Goal: Task Accomplishment & Management: Use online tool/utility

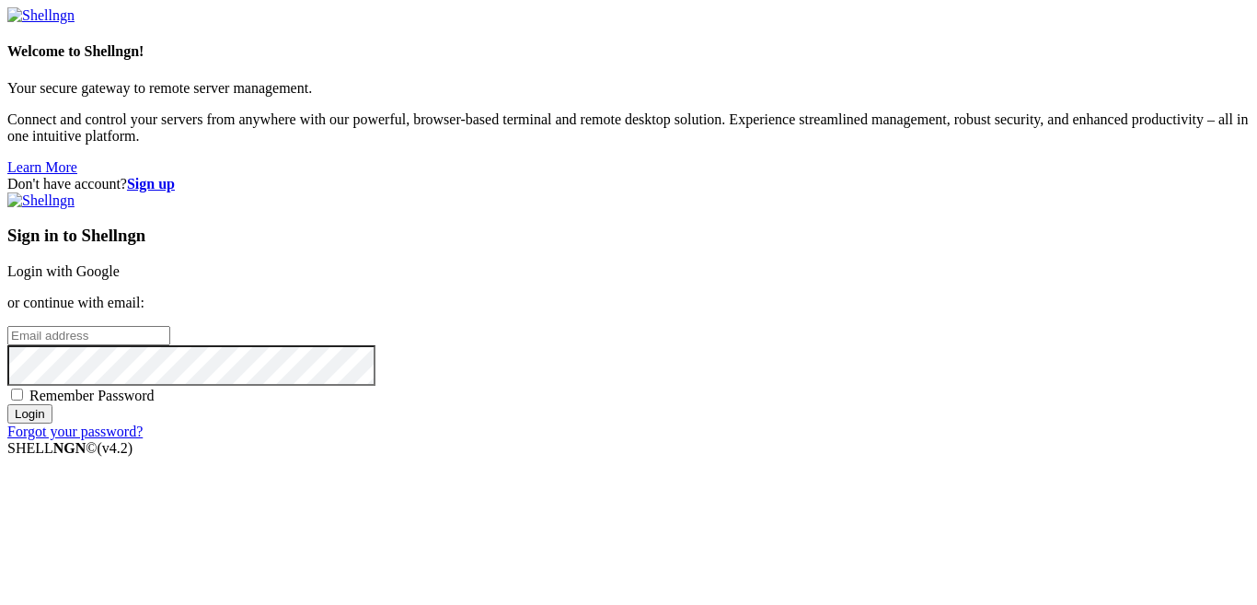
type input "master_xhegpwuhqh"
click at [120, 263] on link "Login with Google" at bounding box center [63, 271] width 112 height 16
type input "master_xhegpwuhqh"
drag, startPoint x: 0, startPoint y: 0, endPoint x: 840, endPoint y: 195, distance: 862.6
click at [120, 263] on link "Login with Google" at bounding box center [63, 271] width 112 height 16
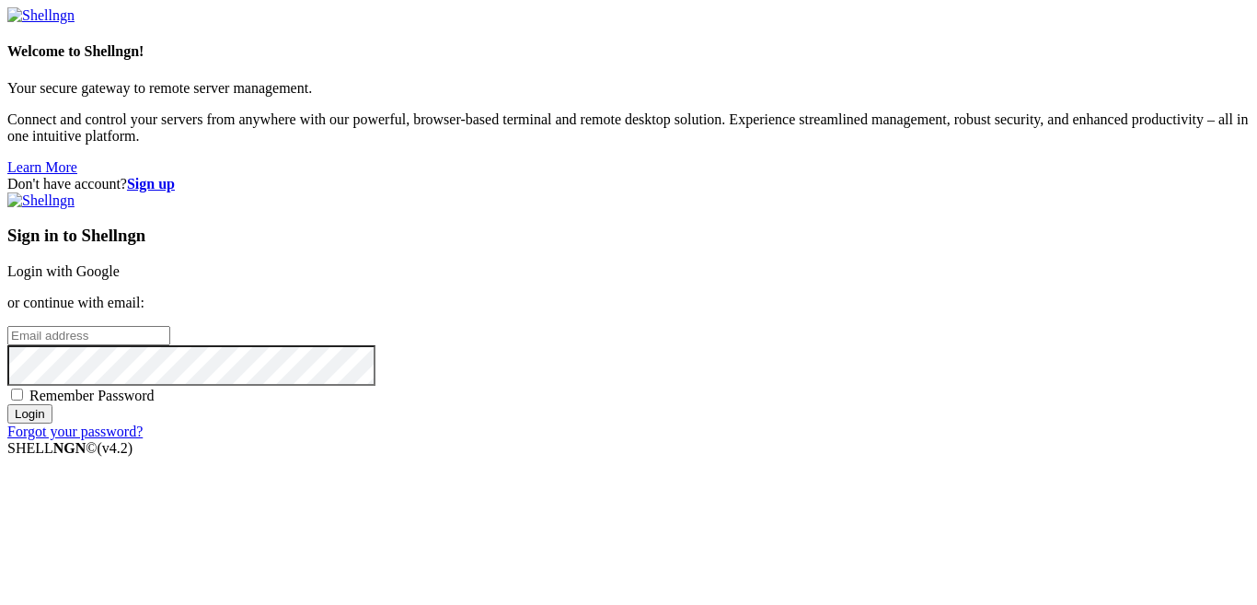
type input "master_xhegpwuhqh"
click at [824, 192] on div "Sign in to Shellngn Login with Google or continue with email: master_xhegpwuhqh…" at bounding box center [628, 316] width 1242 height 248
click at [120, 263] on link "Login with Google" at bounding box center [63, 271] width 112 height 16
type input "master_xhegpwuhqh"
click at [120, 263] on link "Login with Google" at bounding box center [63, 271] width 112 height 16
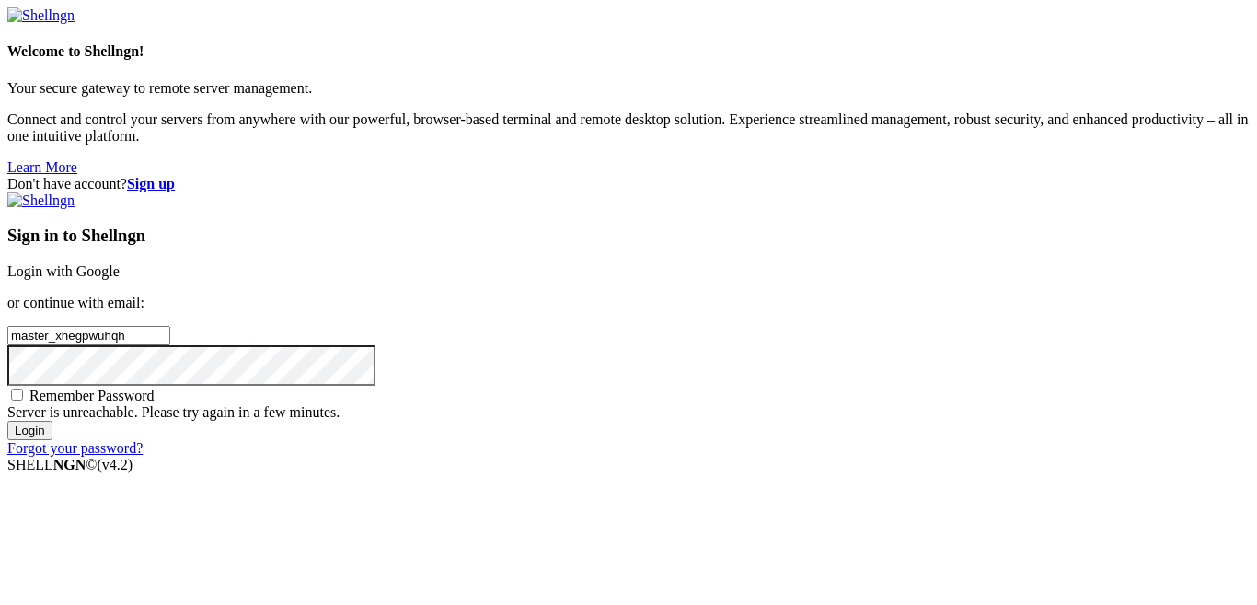
click at [120, 263] on link "Login with Google" at bounding box center [63, 271] width 112 height 16
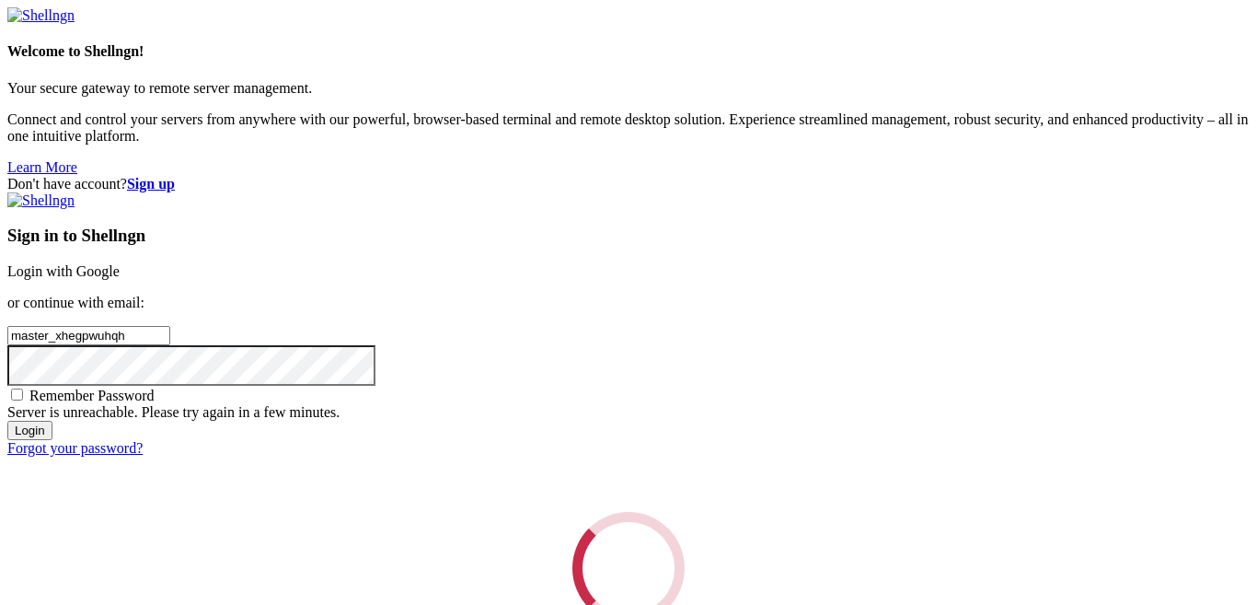
click at [834, 512] on div "Loading..." at bounding box center [628, 568] width 1242 height 112
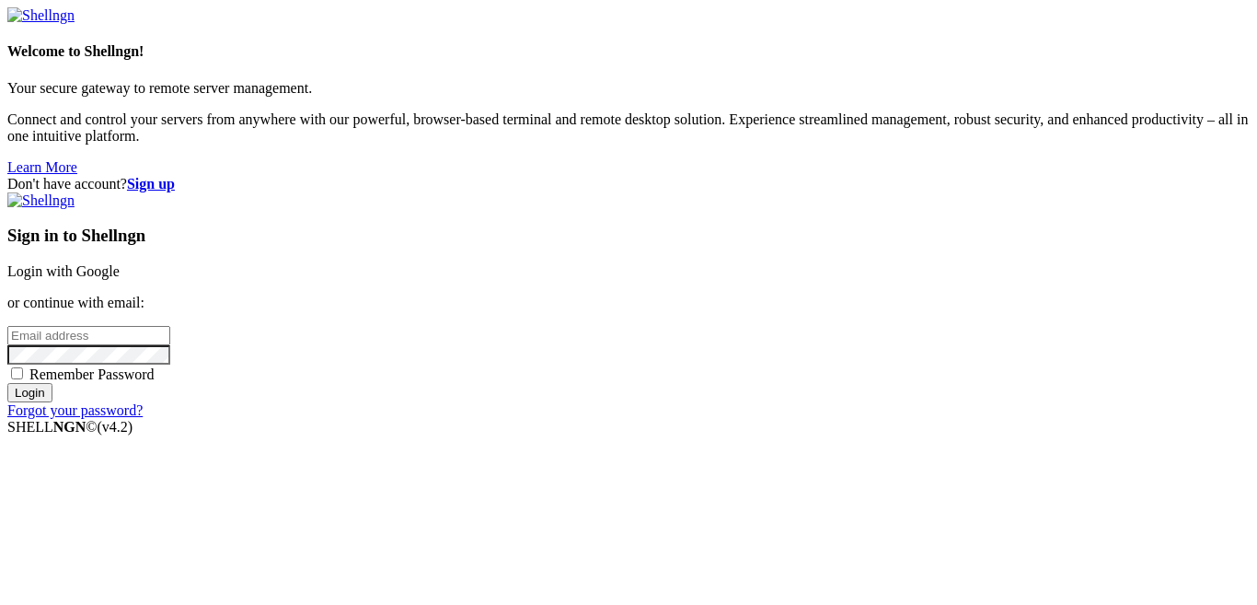
type input "master_xhegpwuhqh"
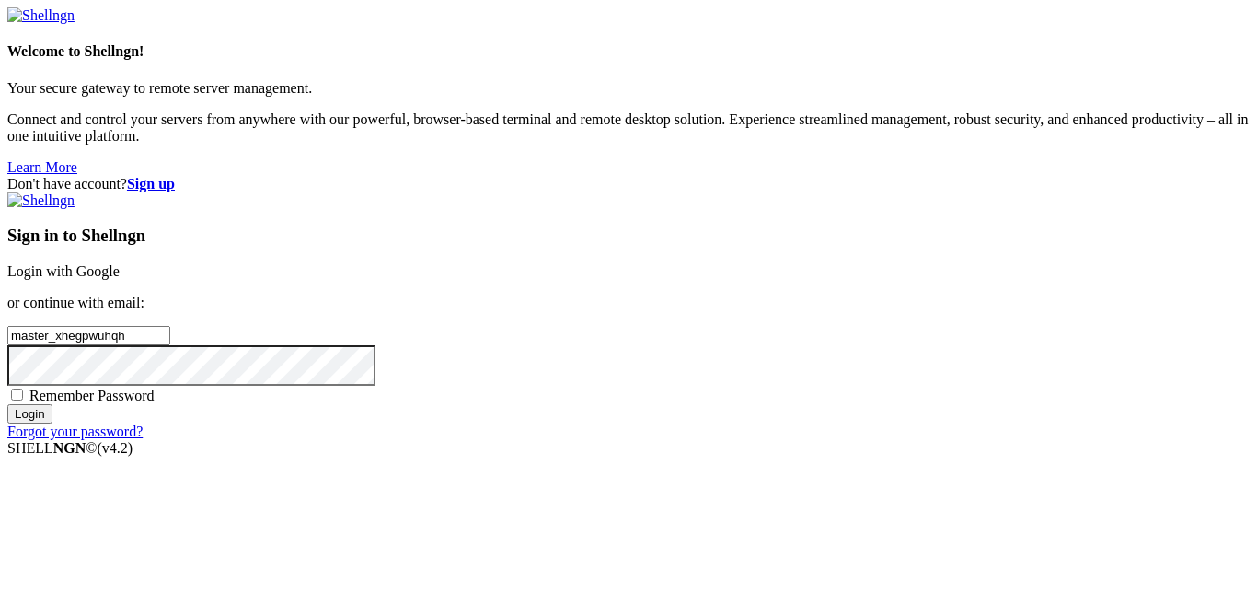
drag, startPoint x: 0, startPoint y: 0, endPoint x: 770, endPoint y: 190, distance: 793.3
click at [120, 263] on link "Login with Google" at bounding box center [63, 271] width 112 height 16
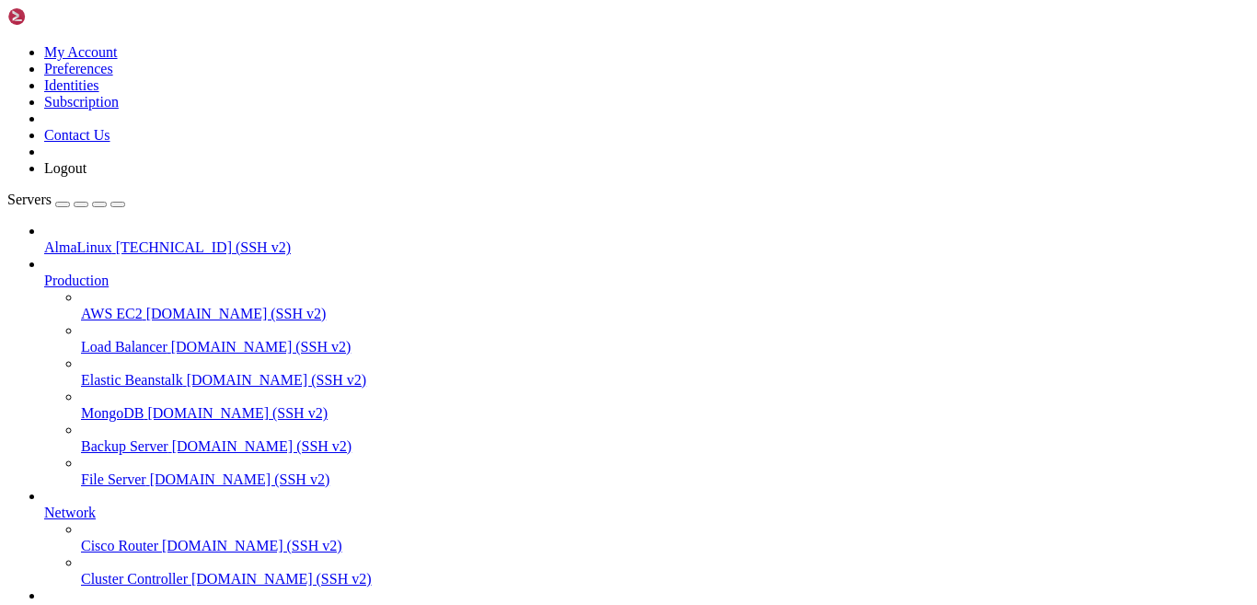
click at [116, 239] on span "[TECHNICAL_ID] (SSH v2)" at bounding box center [203, 247] width 175 height 16
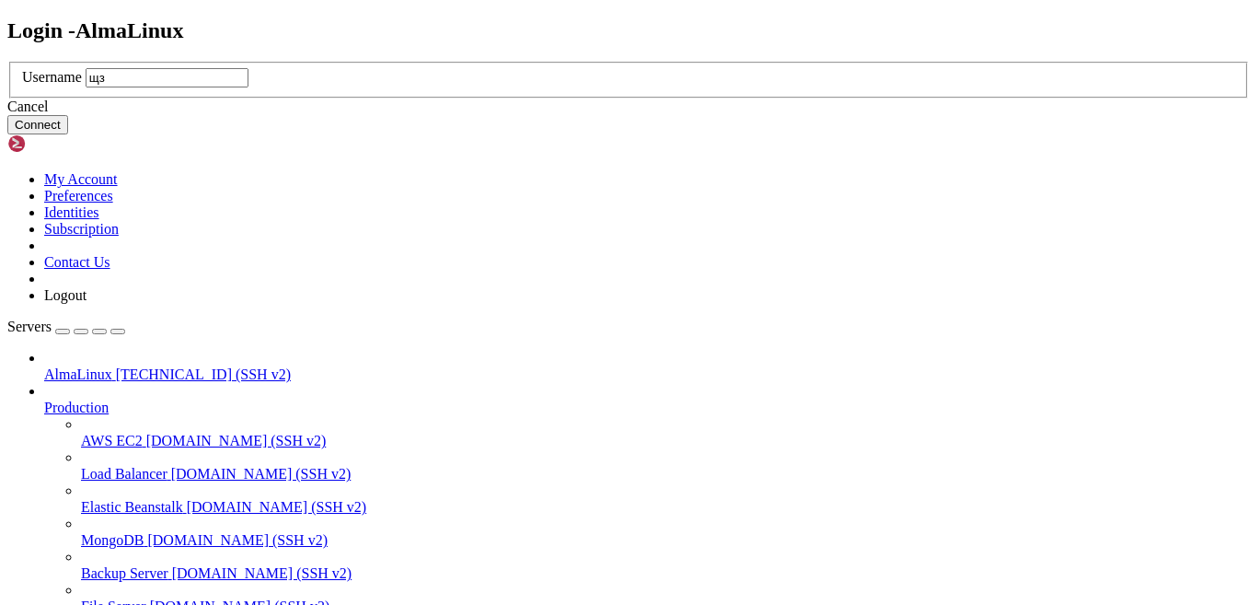
type input "щ"
type input "opc"
click button "Connect" at bounding box center [37, 124] width 61 height 19
